Goal: Task Accomplishment & Management: Manage account settings

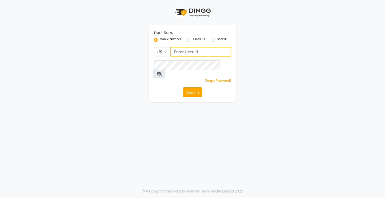
type input "9359594581"
click at [190, 87] on button "Sign In" at bounding box center [192, 92] width 19 height 10
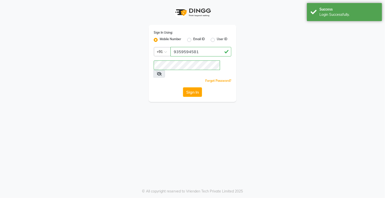
select select "280"
select select "service"
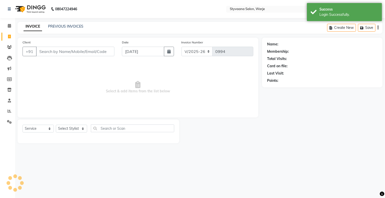
select select "en"
click at [10, 48] on icon at bounding box center [9, 47] width 5 height 4
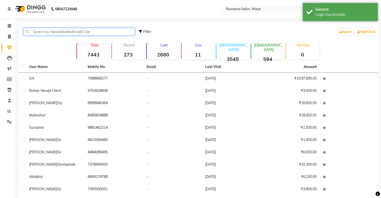
click at [50, 31] on input "text" at bounding box center [79, 32] width 112 height 8
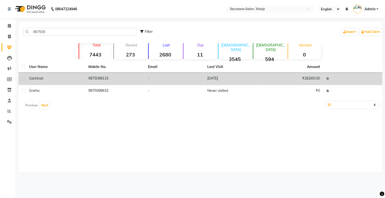
click at [89, 78] on td "9975098115" at bounding box center [114, 79] width 59 height 12
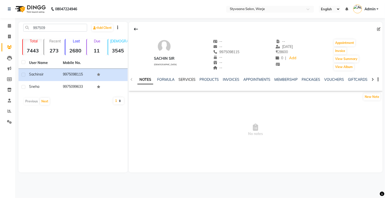
click at [182, 80] on link "SERVICES" at bounding box center [187, 79] width 17 height 5
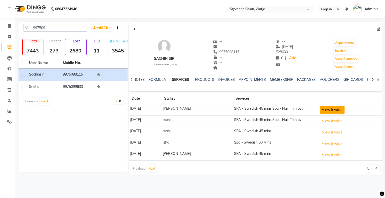
click at [330, 110] on button "View Invoice" at bounding box center [332, 110] width 25 height 8
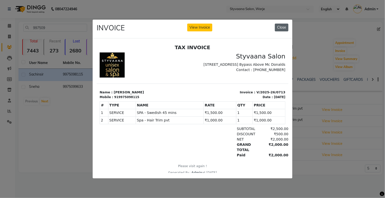
click at [283, 24] on button "Close" at bounding box center [282, 28] width 14 height 8
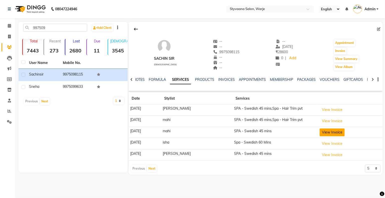
click at [323, 132] on button "View Invoice" at bounding box center [332, 132] width 25 height 8
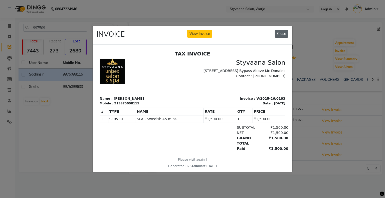
click at [286, 30] on button "Close" at bounding box center [282, 34] width 14 height 8
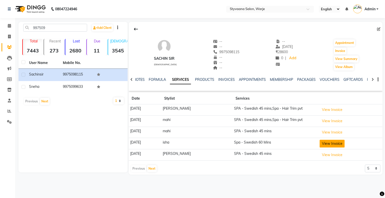
click at [327, 143] on button "View Invoice" at bounding box center [332, 143] width 25 height 8
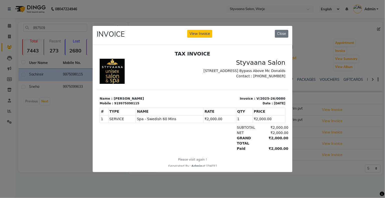
click at [281, 28] on div "INVOICE View Invoice Close" at bounding box center [193, 35] width 200 height 19
click at [281, 30] on button "Close" at bounding box center [282, 34] width 14 height 8
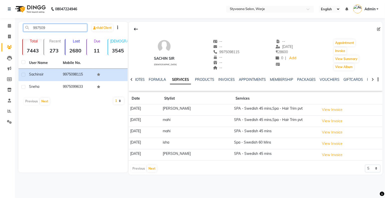
click at [47, 27] on input "997509" at bounding box center [55, 28] width 64 height 8
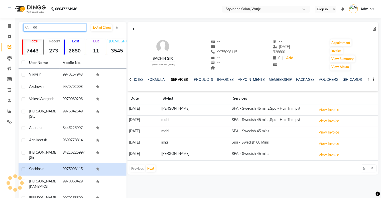
type input "9"
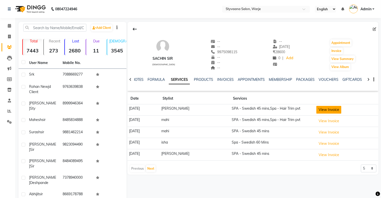
click at [331, 108] on button "View Invoice" at bounding box center [328, 110] width 25 height 8
